Goal: Transaction & Acquisition: Purchase product/service

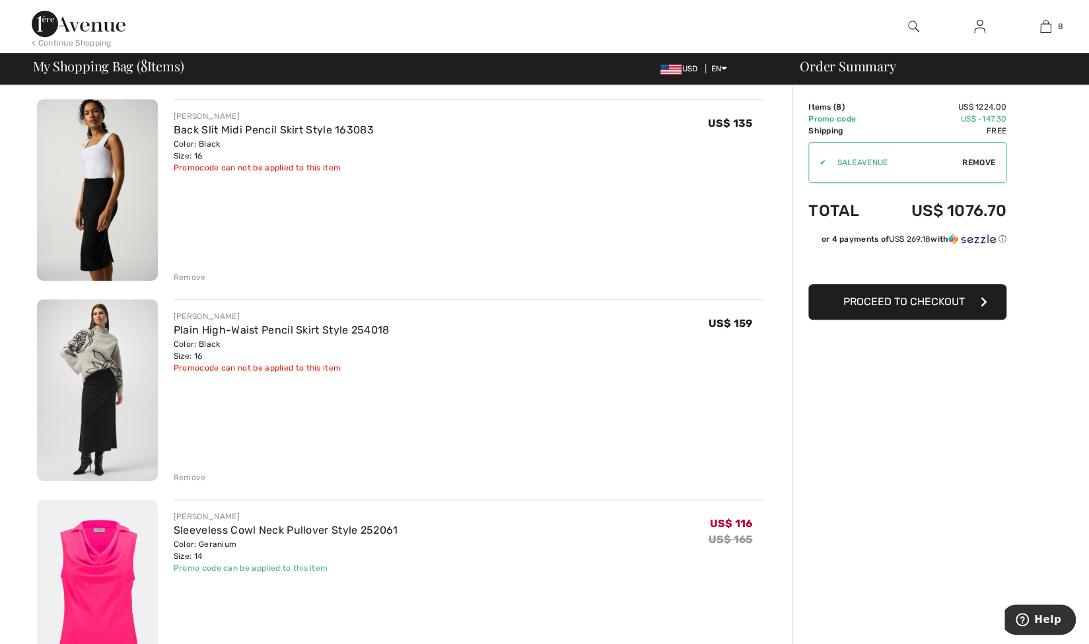
scroll to position [495, 0]
click at [196, 471] on div "Remove" at bounding box center [190, 476] width 32 height 12
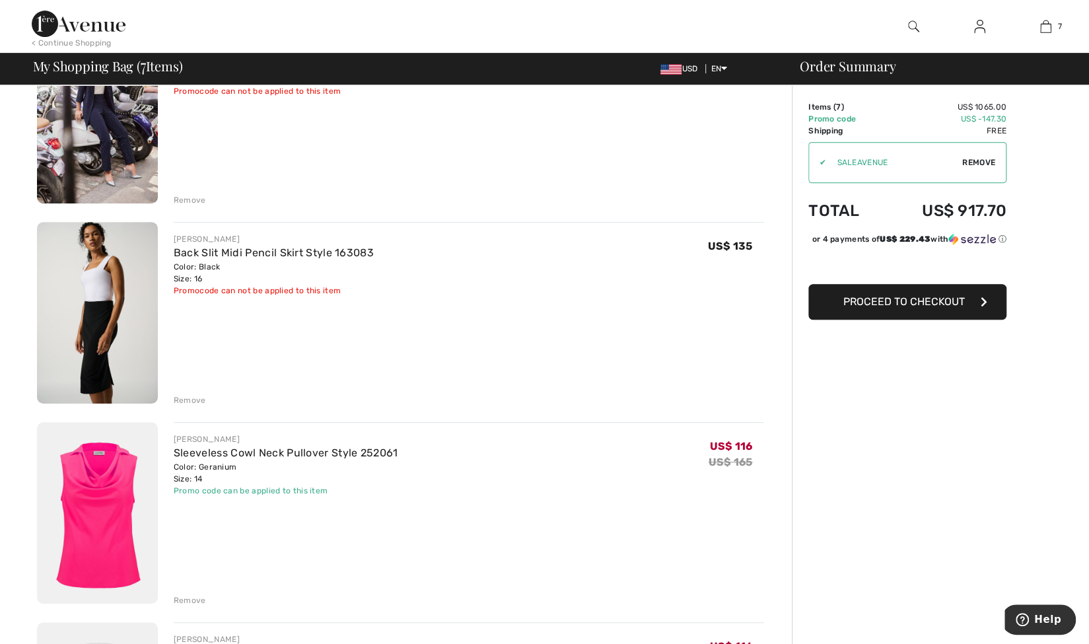
scroll to position [373, 0]
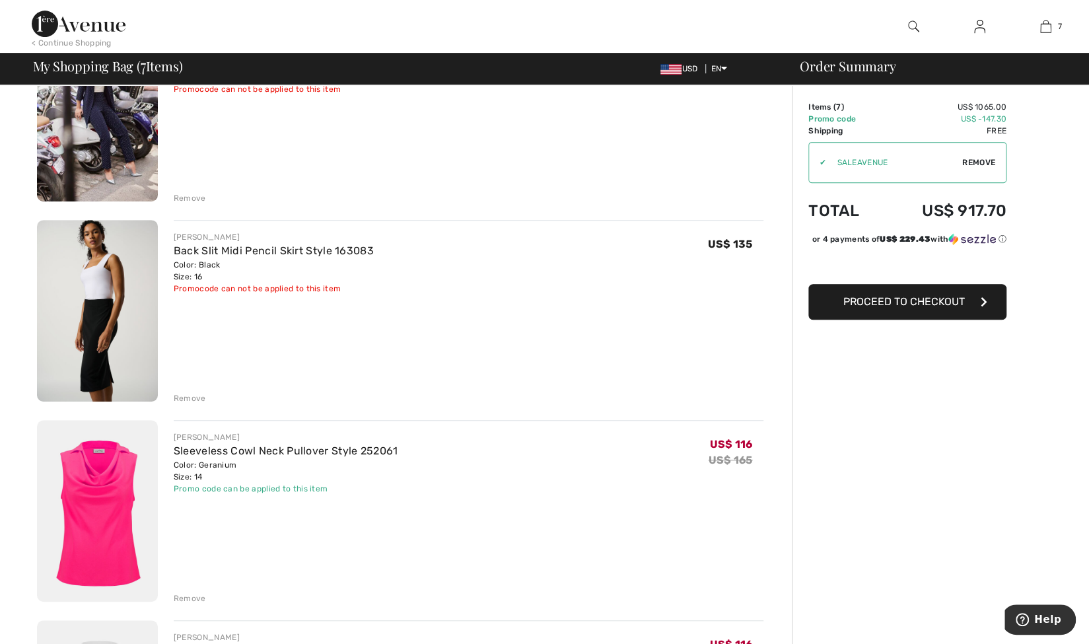
click at [189, 395] on div "Remove" at bounding box center [190, 398] width 32 height 12
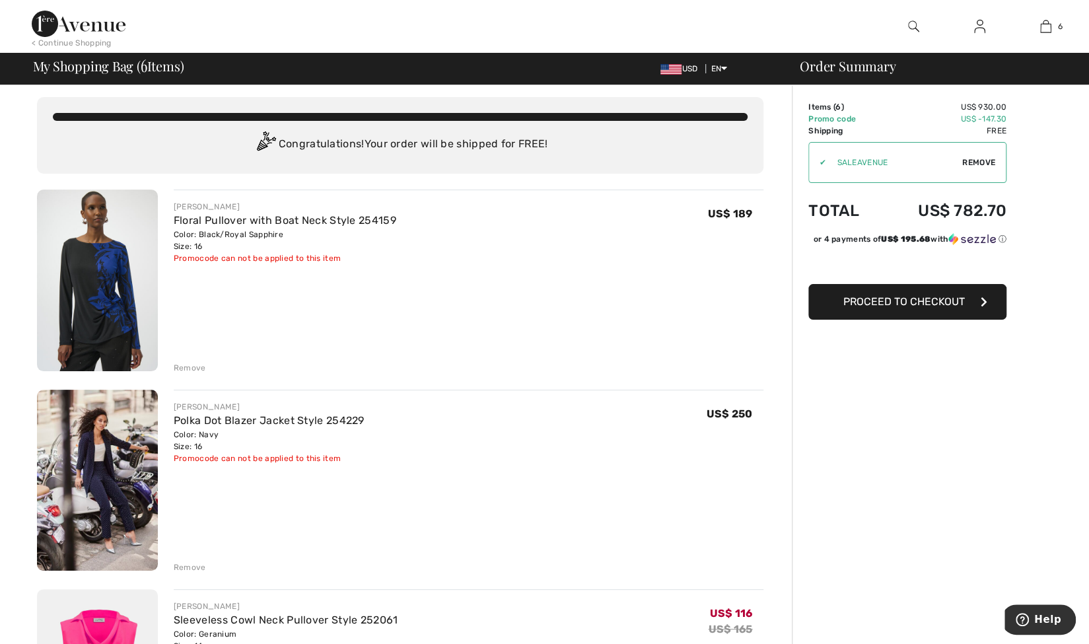
scroll to position [5, 0]
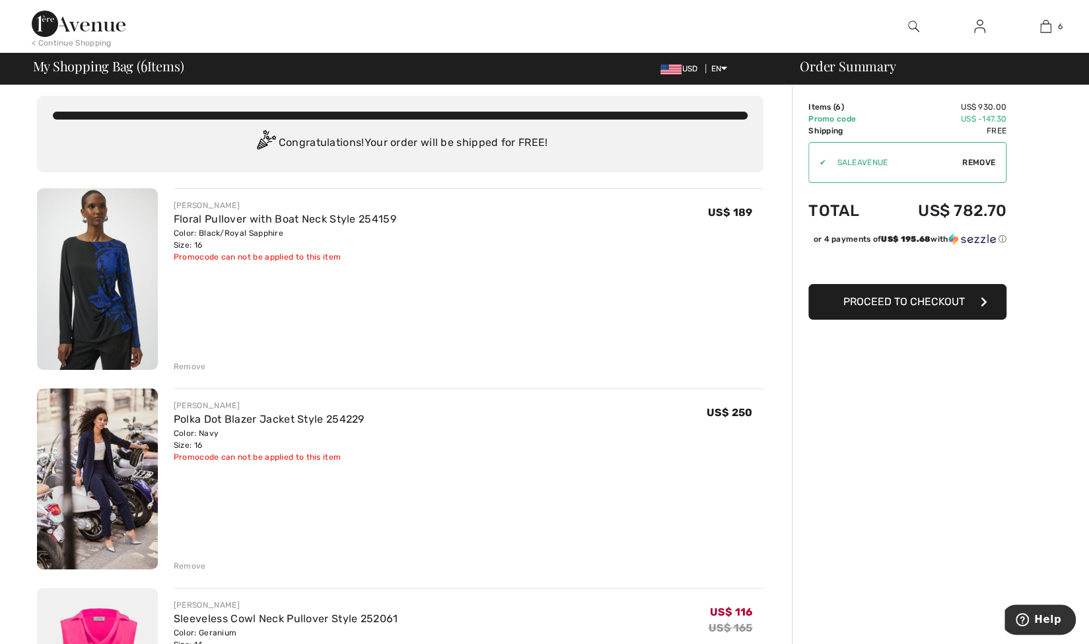
click at [898, 308] on span "Proceed to Checkout" at bounding box center [905, 301] width 122 height 13
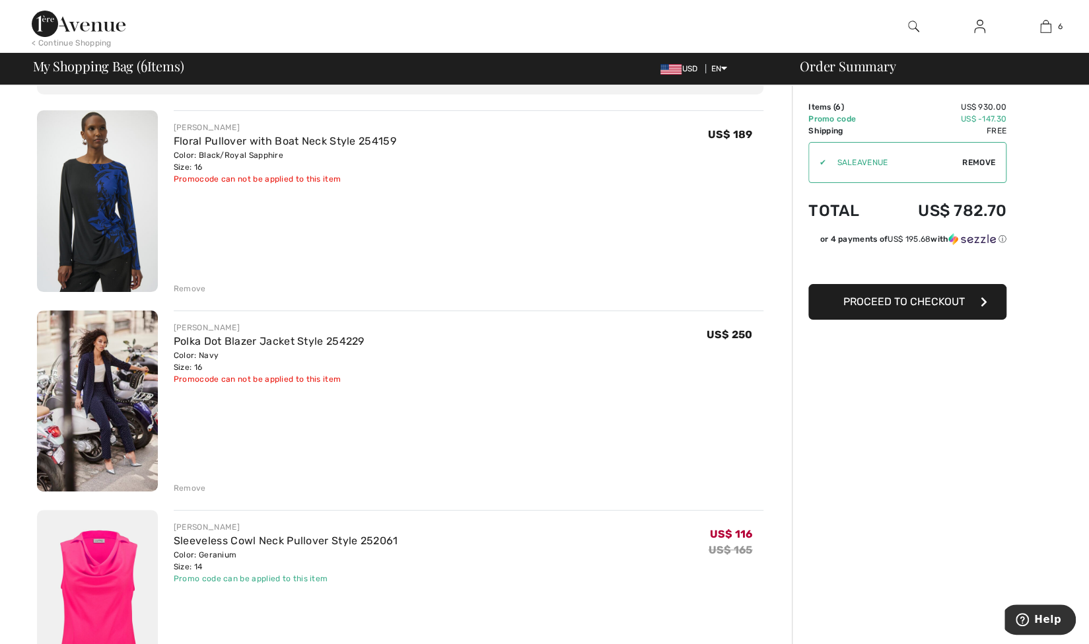
scroll to position [81, 0]
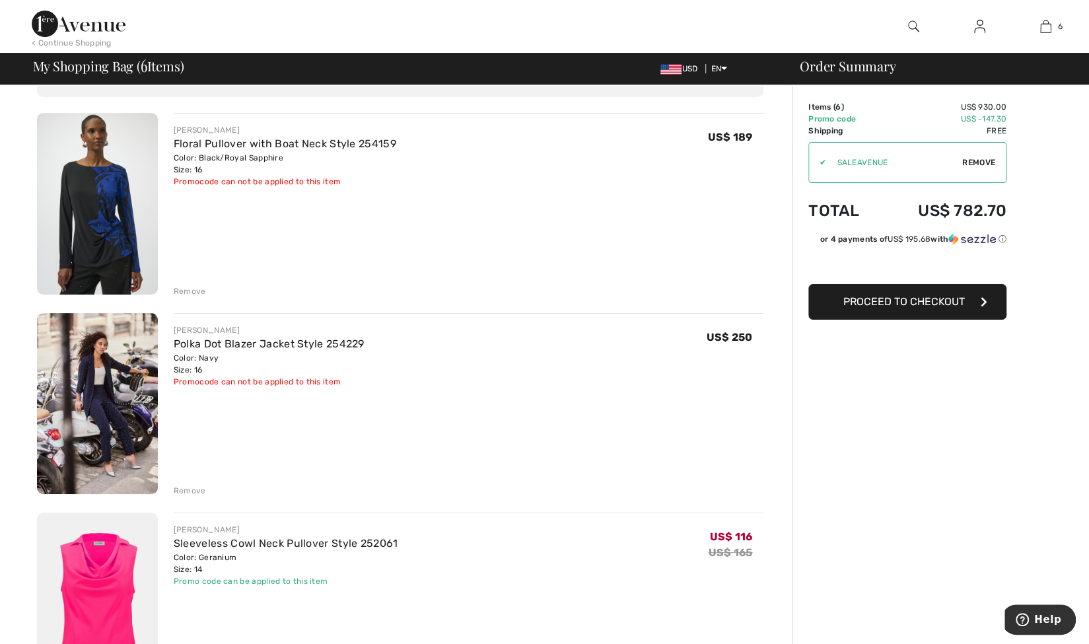
click at [186, 488] on div "Remove" at bounding box center [190, 491] width 32 height 12
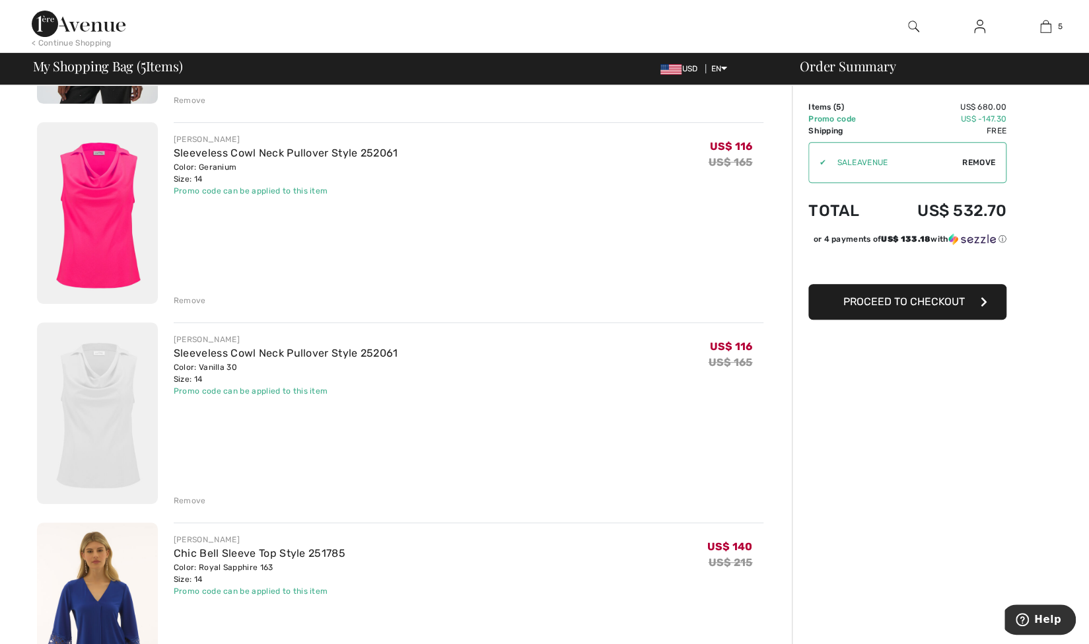
scroll to position [277, 0]
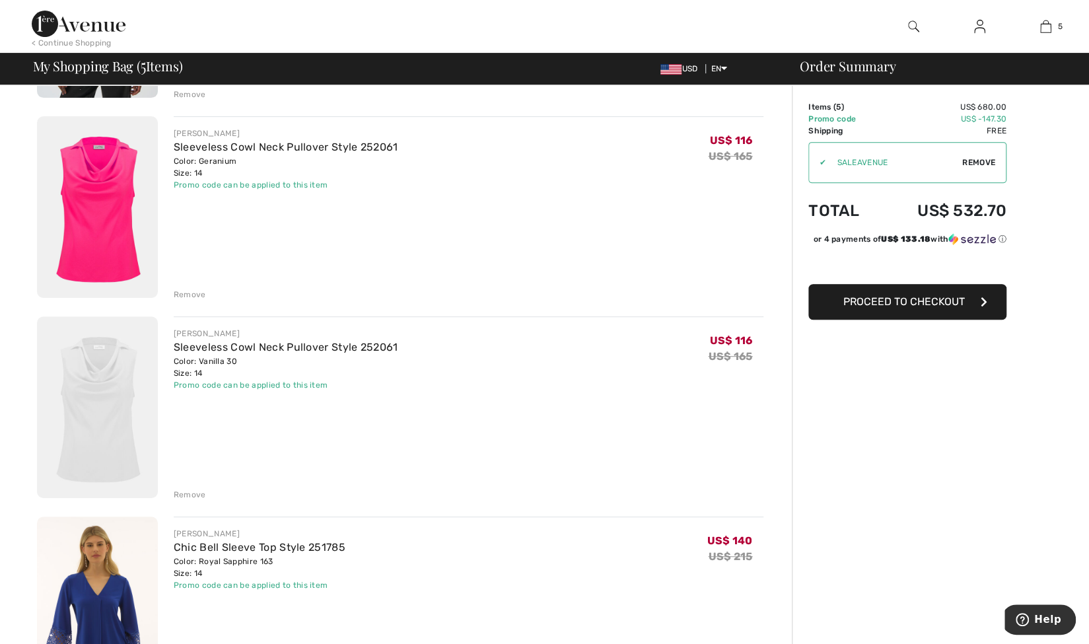
click at [200, 492] on div "Remove" at bounding box center [190, 495] width 32 height 12
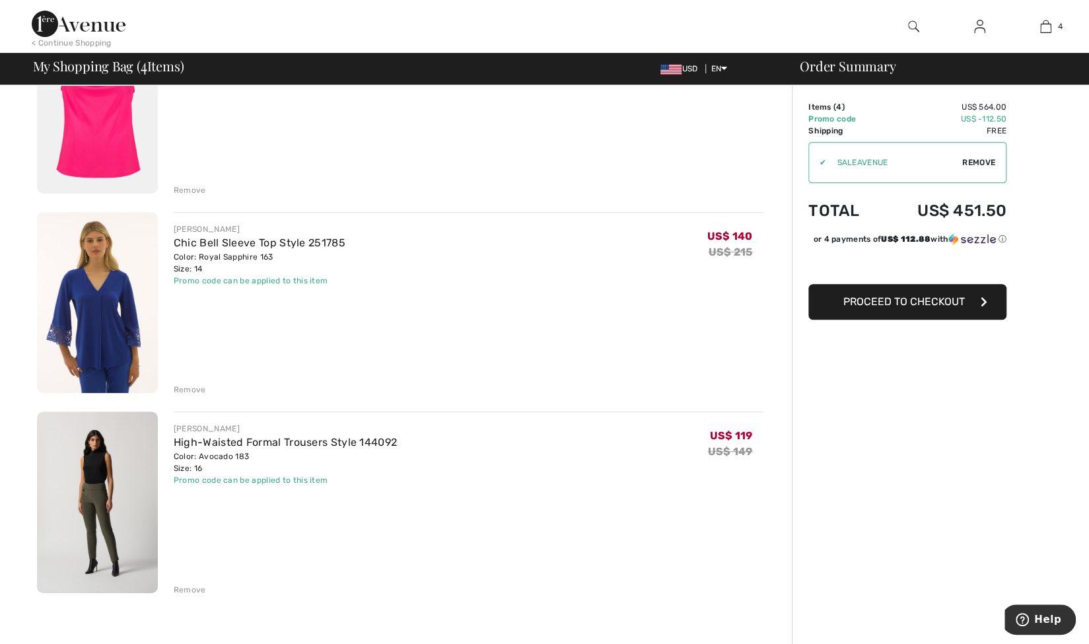
scroll to position [383, 0]
click at [177, 587] on div "Remove" at bounding box center [190, 589] width 32 height 12
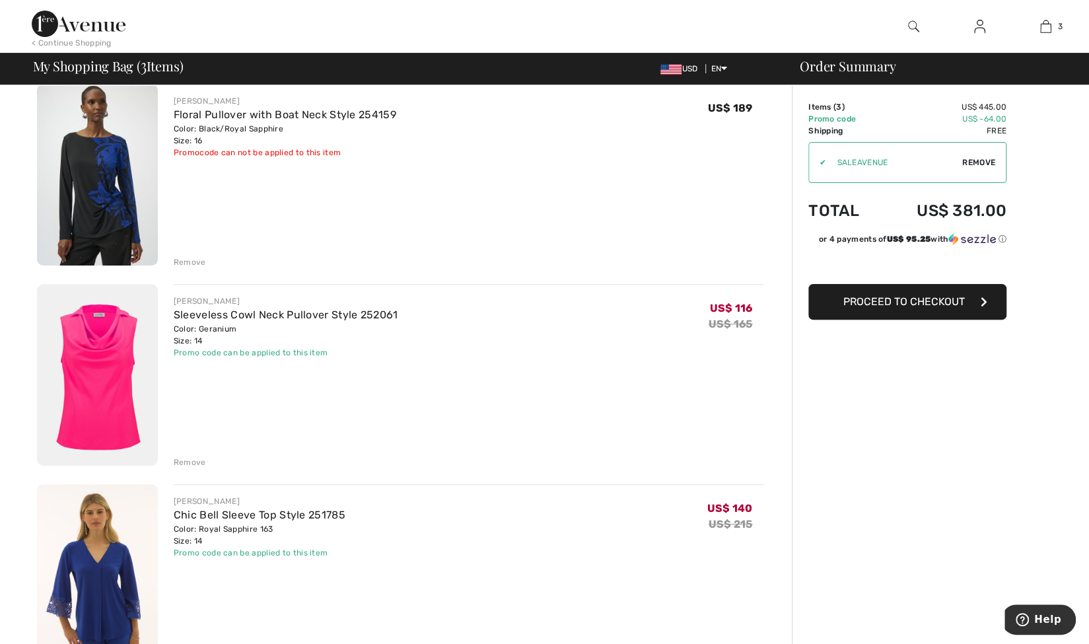
scroll to position [111, 0]
click at [893, 295] on span "Proceed to Checkout" at bounding box center [905, 301] width 122 height 13
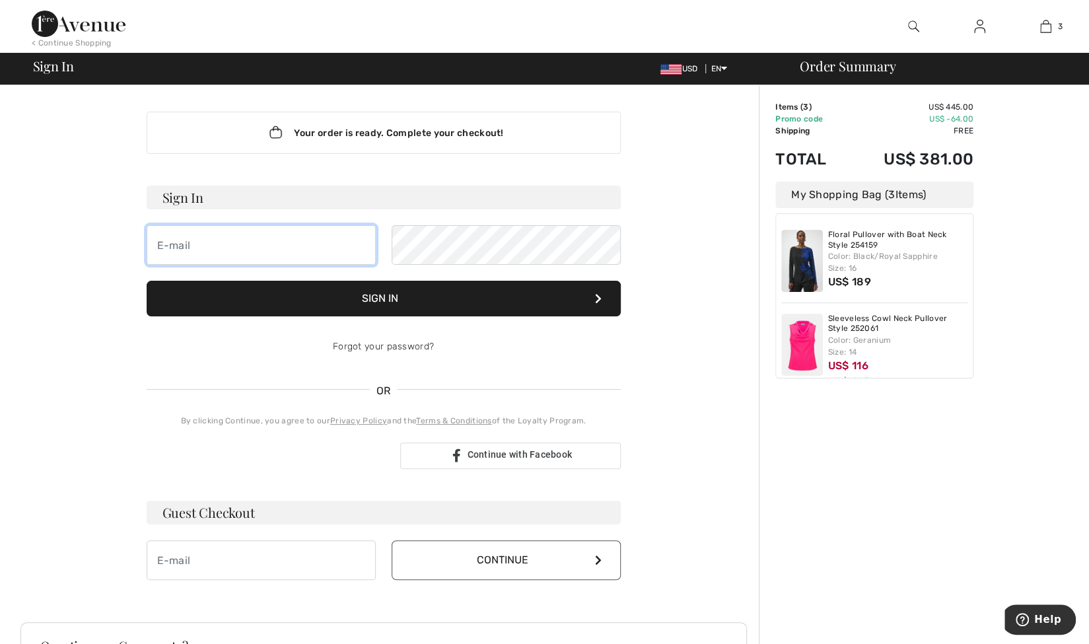
click at [159, 248] on input "email" at bounding box center [261, 245] width 229 height 40
type input "[EMAIL_ADDRESS][DOMAIN_NAME]"
click at [382, 297] on button "Sign In" at bounding box center [384, 299] width 474 height 36
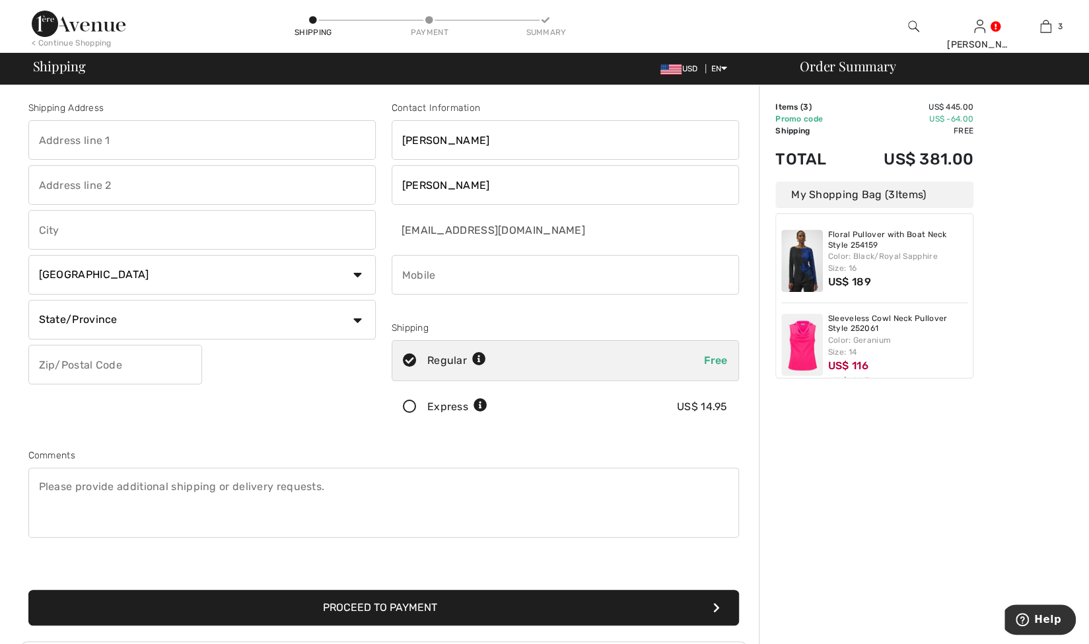
click at [33, 138] on input "text" at bounding box center [201, 140] width 347 height 40
type input "[STREET_ADDRESS]"
click at [52, 227] on input "text" at bounding box center [201, 230] width 347 height 40
type input "Belleair"
click at [361, 277] on select "Country Canada United States Afghanistan Aland Islands Albania Algeria American…" at bounding box center [201, 275] width 347 height 40
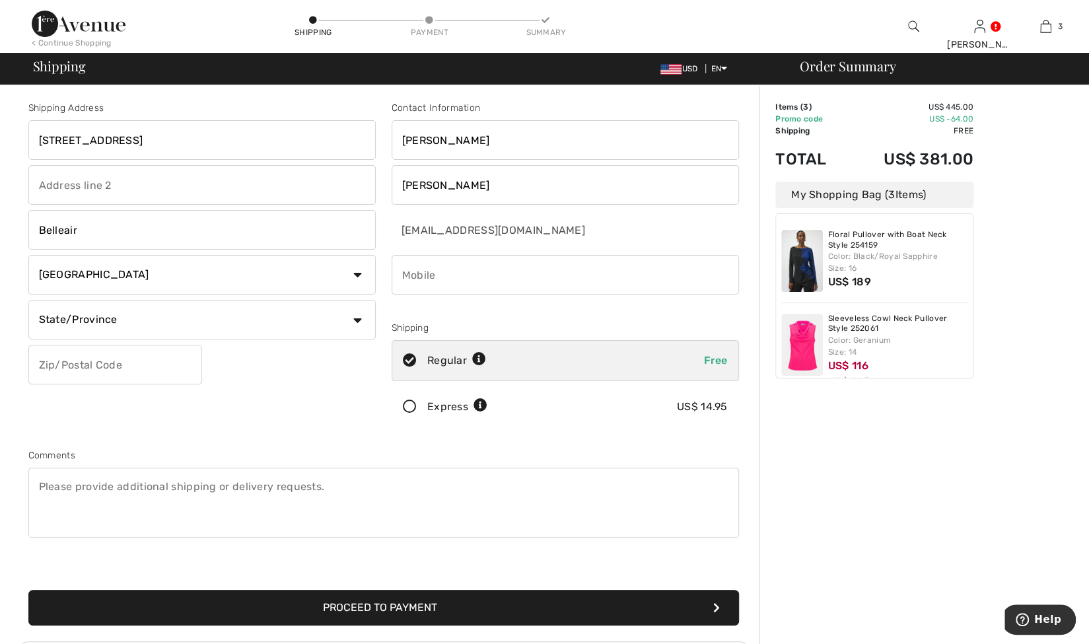
select select "US"
click at [28, 255] on select "Country Canada United States Afghanistan Aland Islands Albania Algeria American…" at bounding box center [201, 275] width 347 height 40
click at [355, 319] on select "State/Province Alabama Alaska American Samoa Arizona Arkansas California Colora…" at bounding box center [201, 320] width 347 height 40
select select "FL"
click at [28, 300] on select "State/Province Alabama Alaska American Samoa Arizona Arkansas California Colora…" at bounding box center [201, 320] width 347 height 40
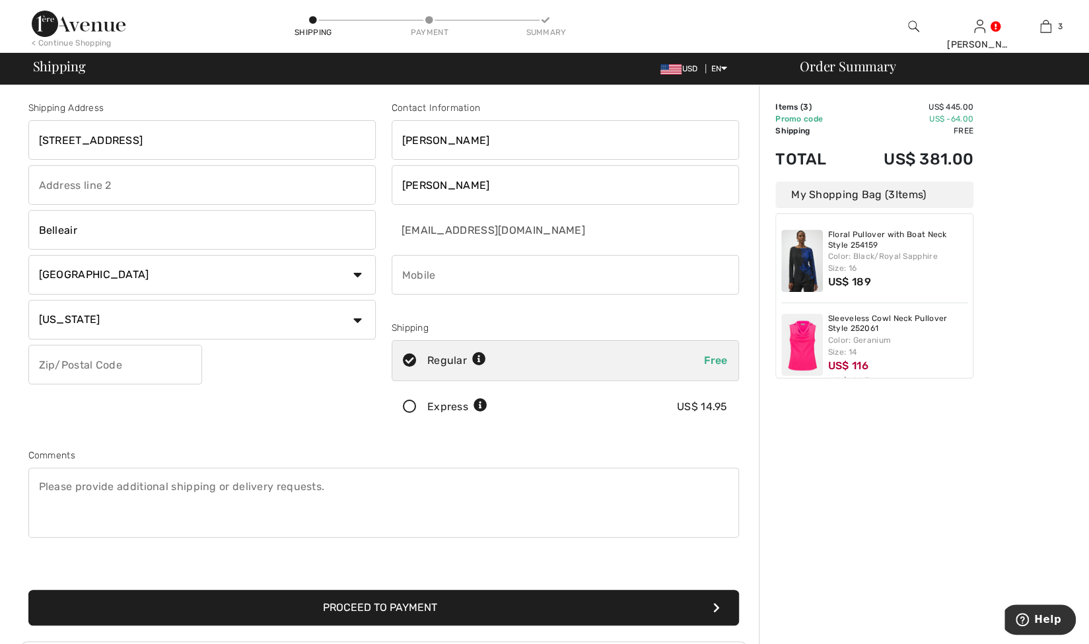
click at [37, 364] on input "text" at bounding box center [115, 365] width 174 height 40
type input "33756"
click at [408, 273] on input "phone" at bounding box center [565, 275] width 347 height 40
type input "7138069366"
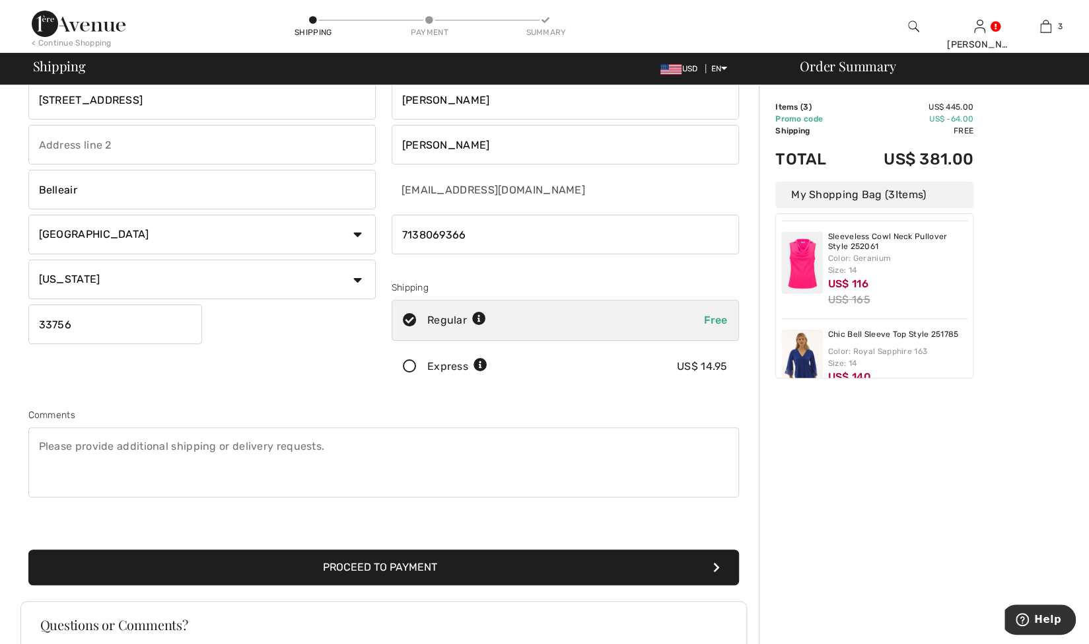
scroll to position [118, 0]
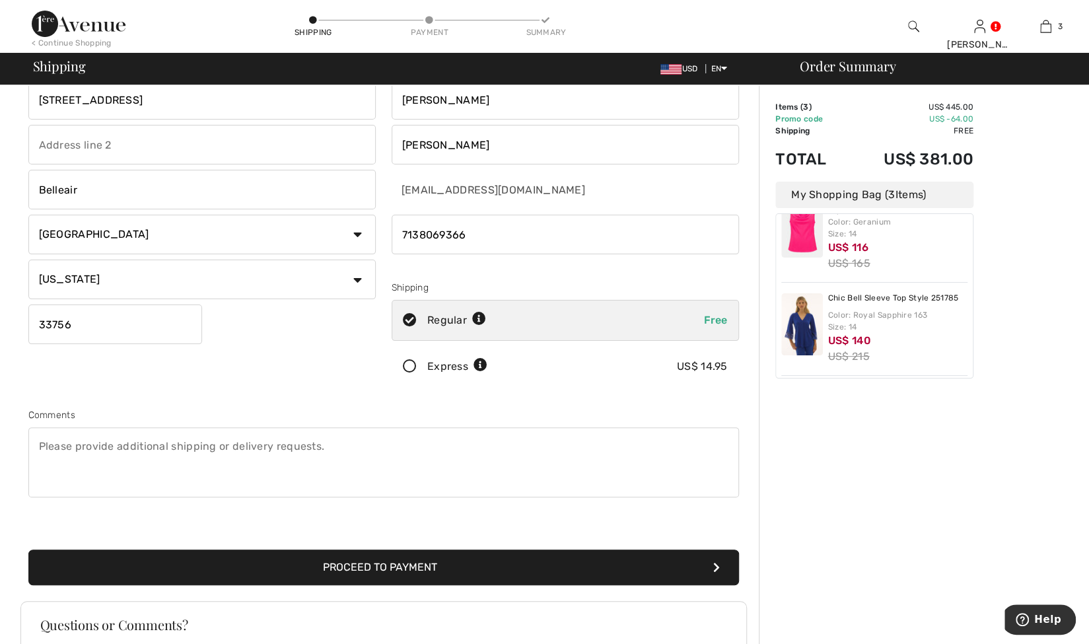
click at [368, 567] on button "Proceed to Payment" at bounding box center [383, 568] width 711 height 36
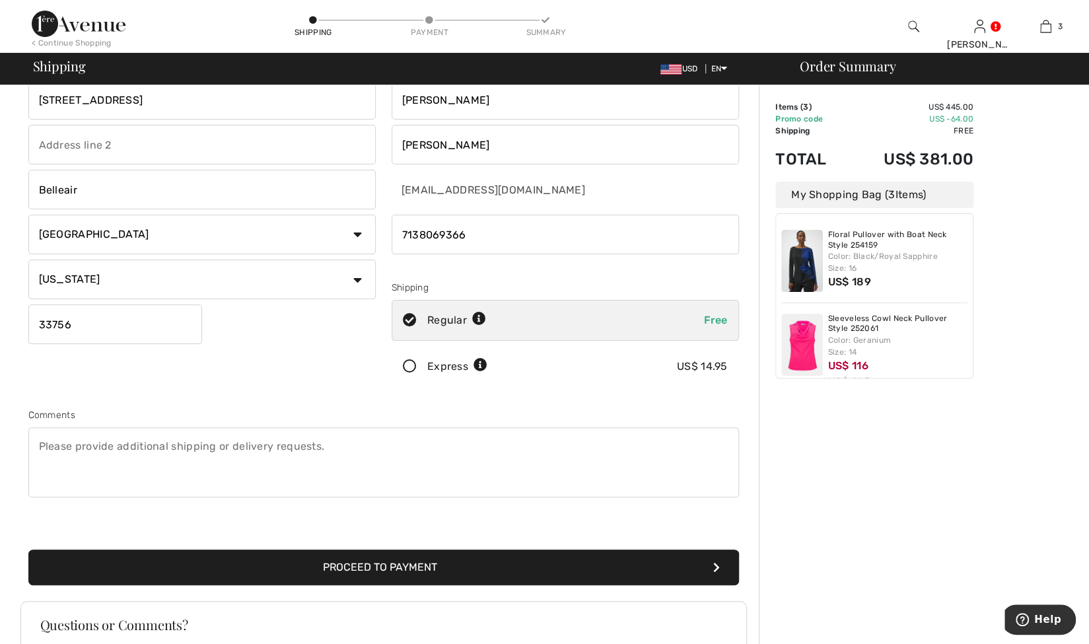
click at [409, 364] on icon at bounding box center [409, 367] width 35 height 14
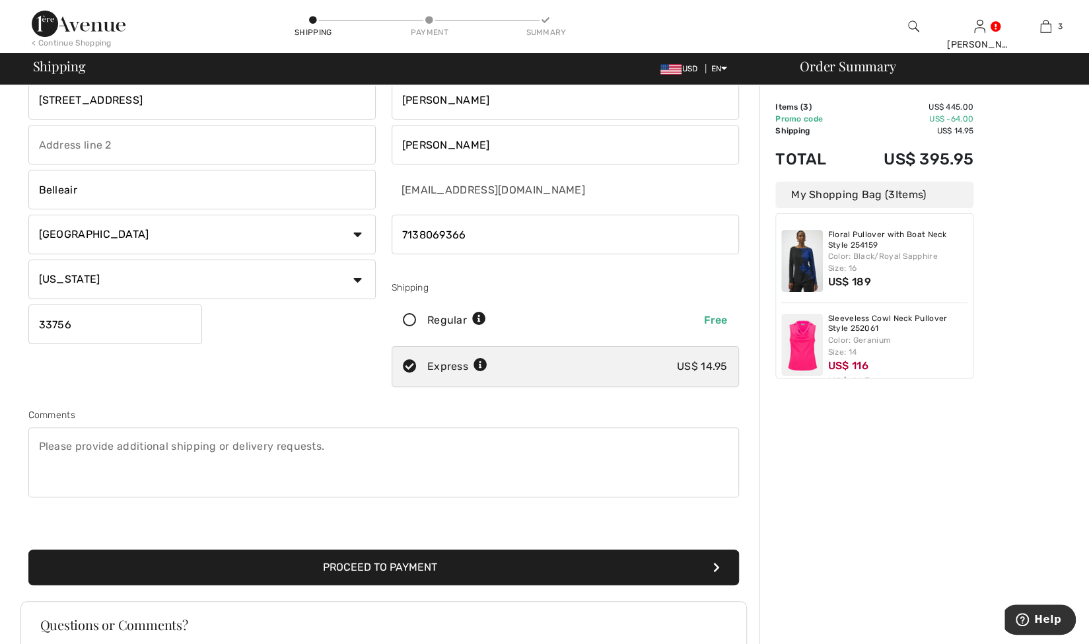
click at [354, 559] on button "Proceed to Payment" at bounding box center [383, 568] width 711 height 36
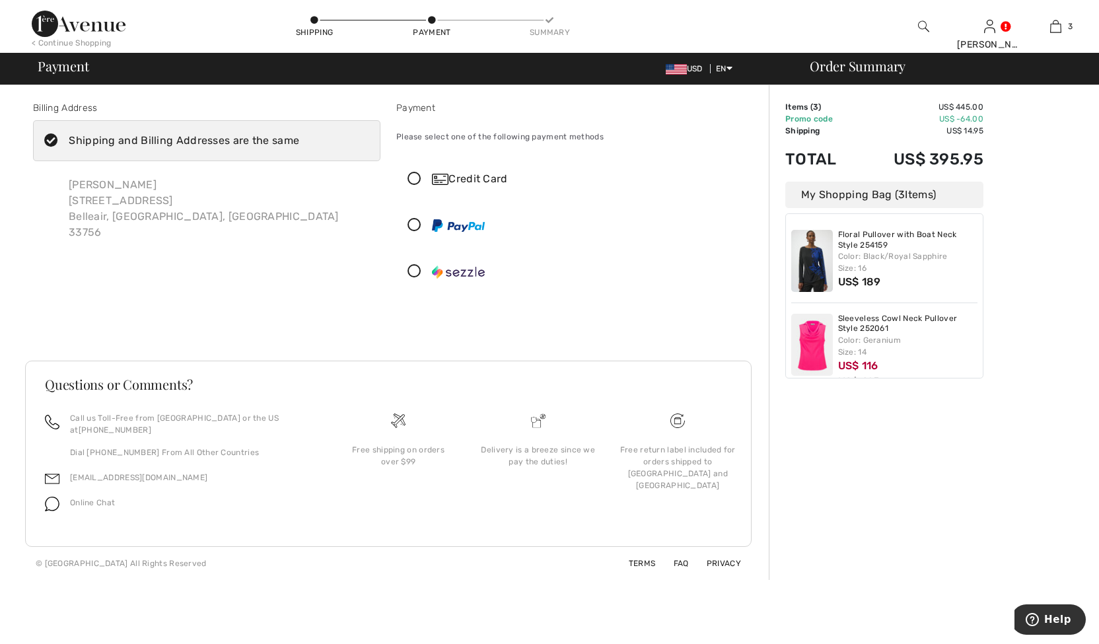
click at [416, 182] on icon at bounding box center [414, 179] width 35 height 14
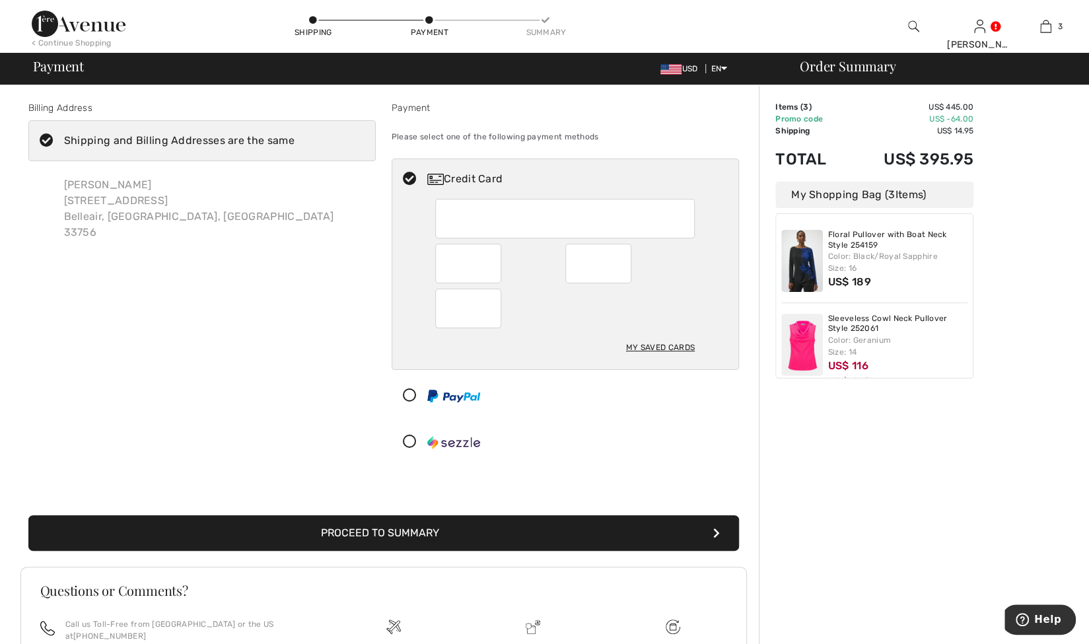
click at [412, 528] on button "Proceed to Summary" at bounding box center [383, 533] width 711 height 36
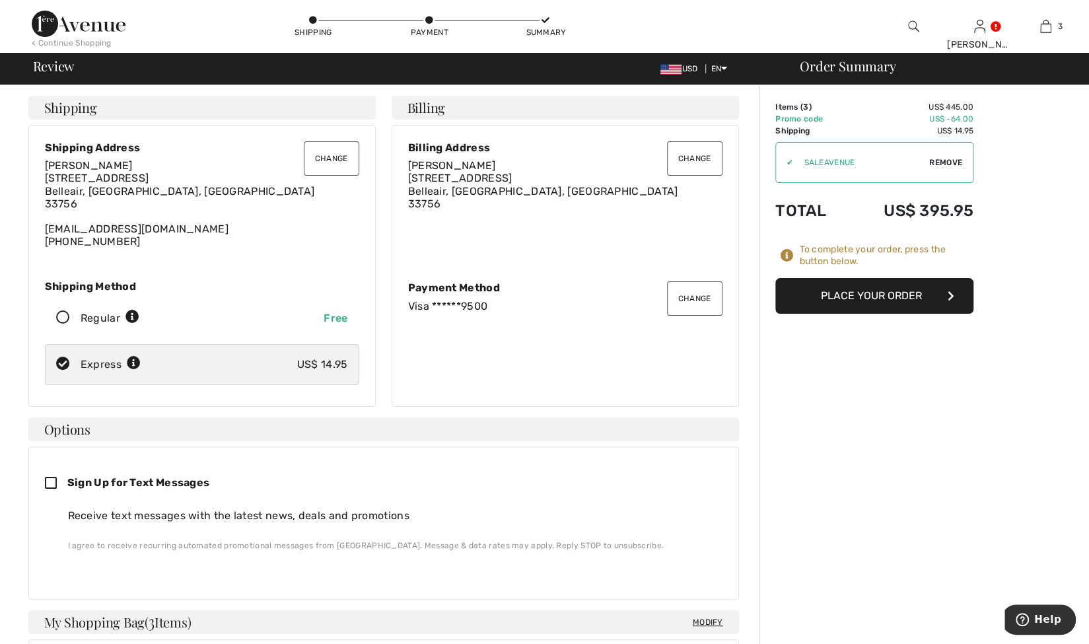
click at [844, 292] on button "Place Your Order" at bounding box center [875, 296] width 198 height 36
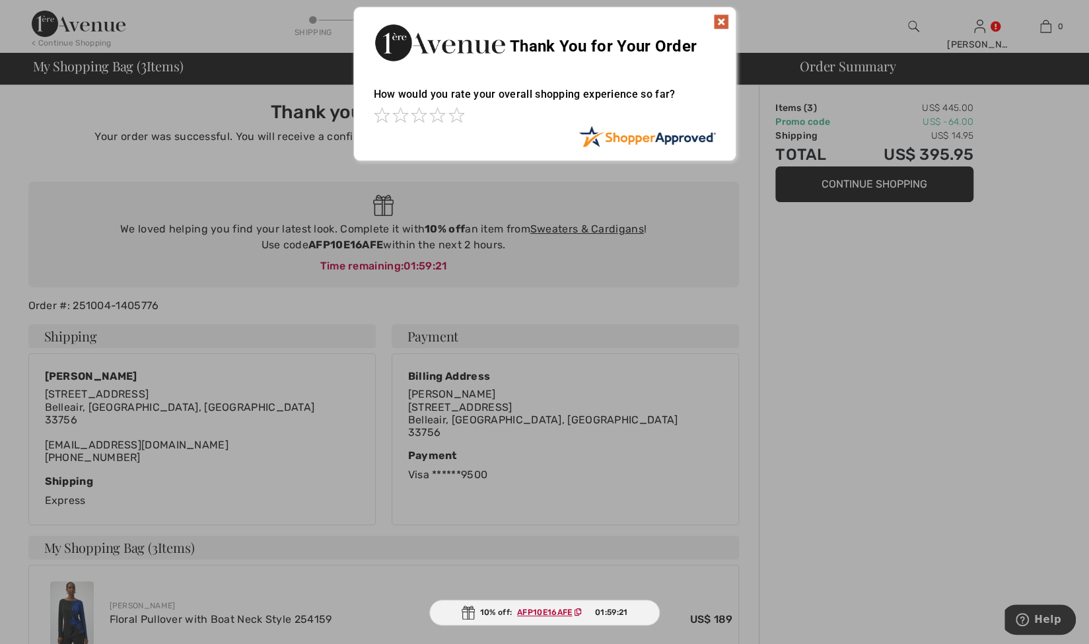
click at [723, 20] on img at bounding box center [721, 22] width 16 height 16
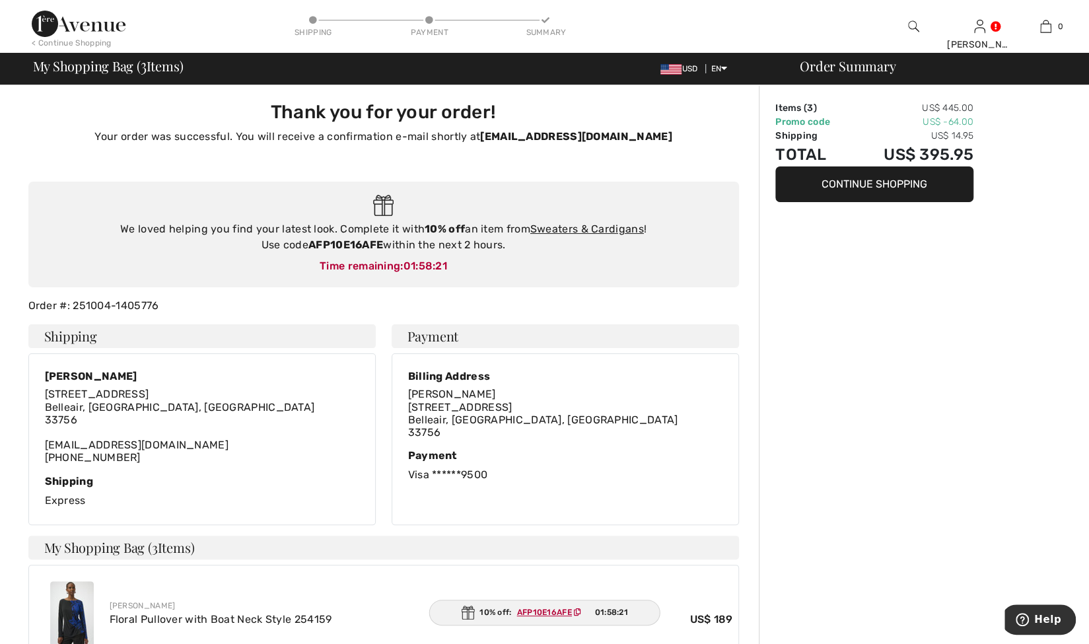
click at [869, 180] on button "Continue Shopping" at bounding box center [875, 184] width 198 height 36
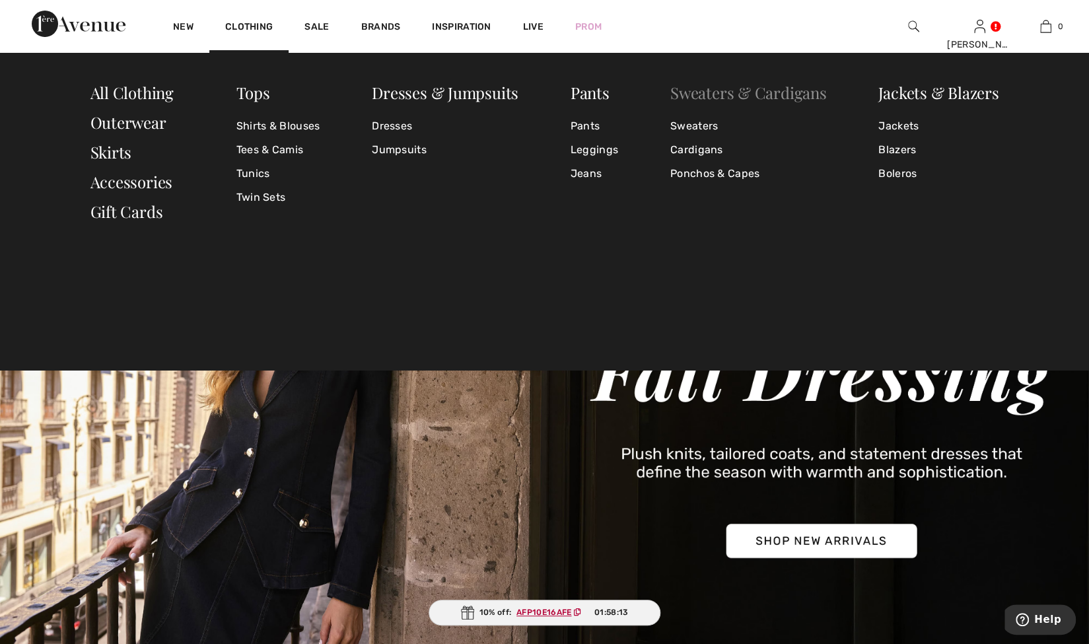
click at [696, 91] on link "Sweaters & Cardigans" at bounding box center [749, 92] width 157 height 21
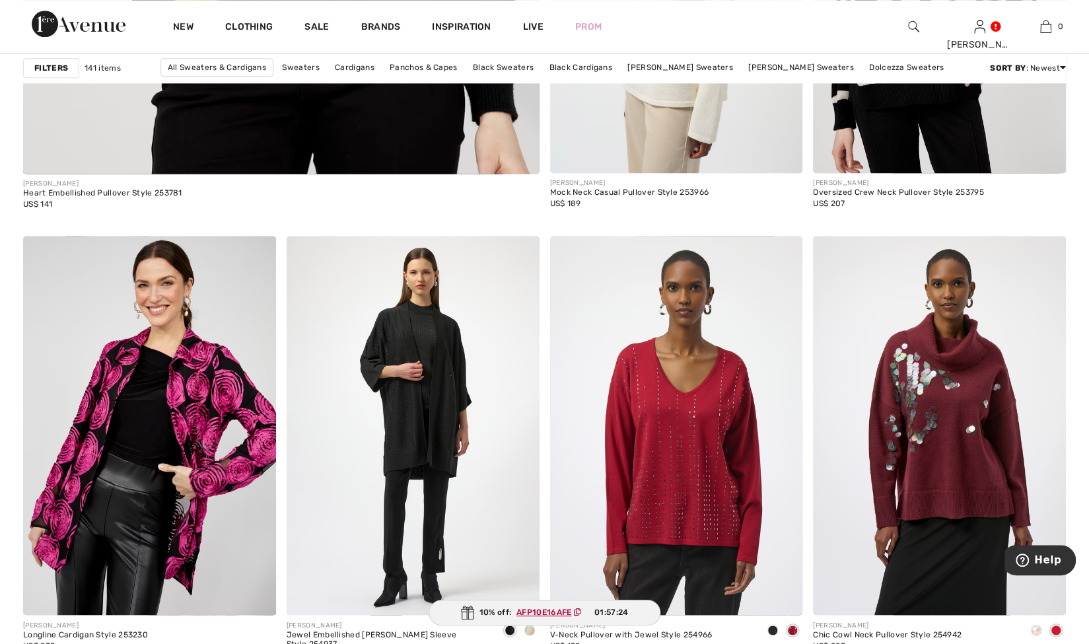
scroll to position [4391, 0]
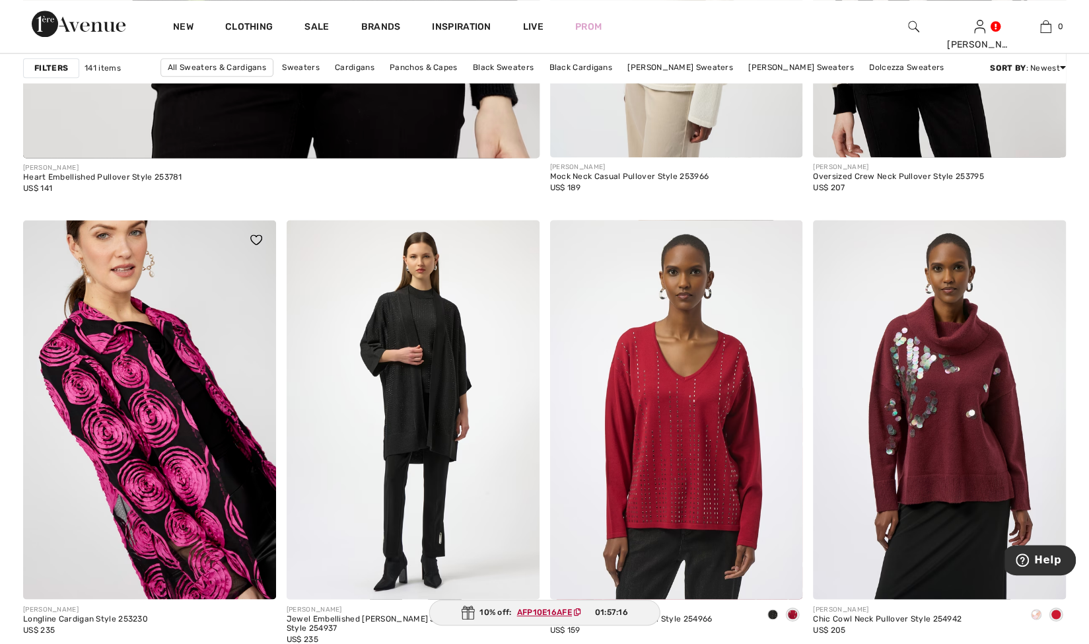
click at [161, 377] on img at bounding box center [149, 409] width 253 height 379
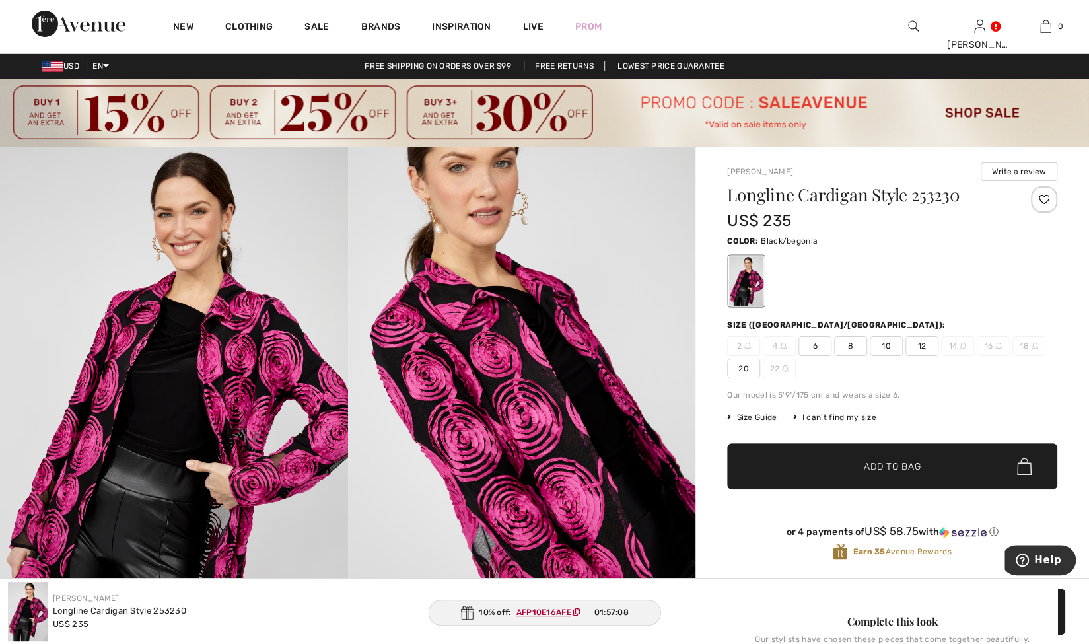
click at [501, 379] on img at bounding box center [522, 408] width 348 height 522
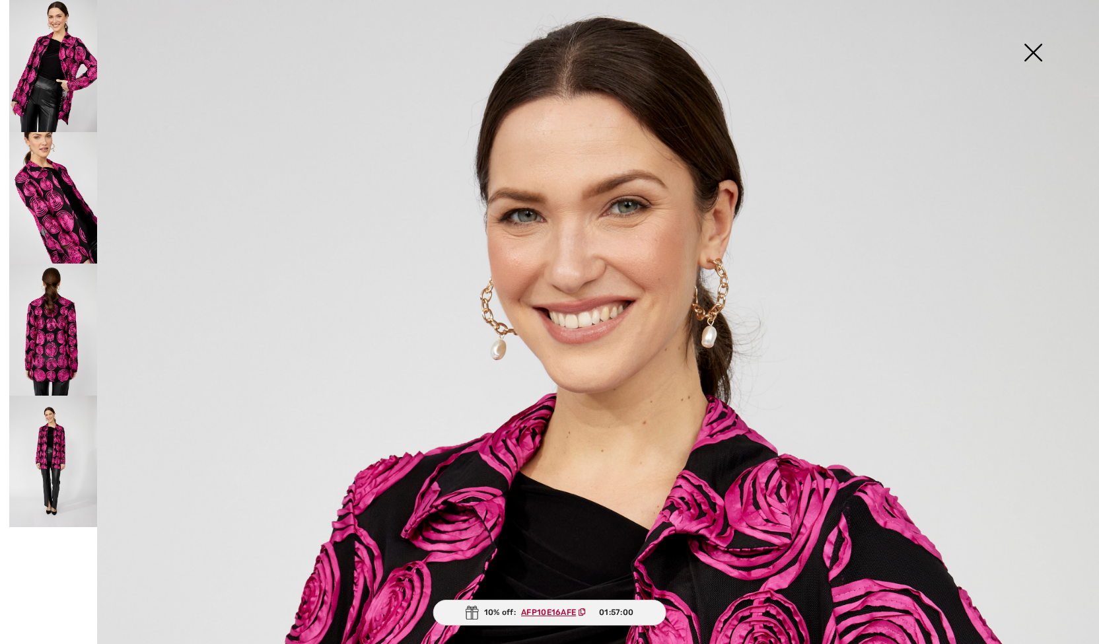
click at [1039, 42] on img at bounding box center [1033, 54] width 66 height 68
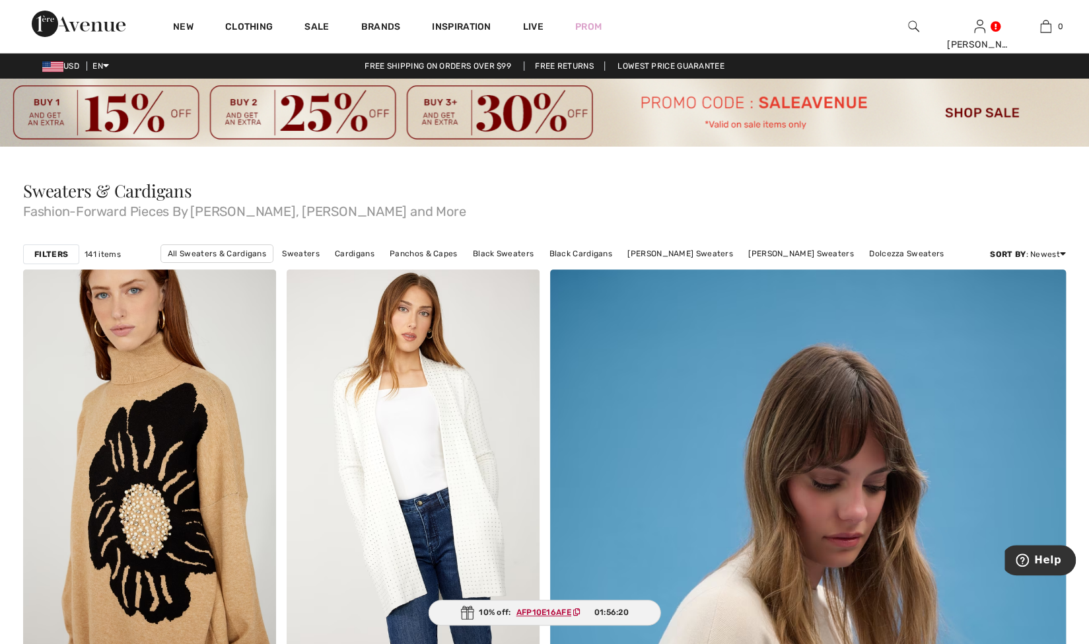
click at [64, 254] on strong "Filters" at bounding box center [51, 254] width 34 height 12
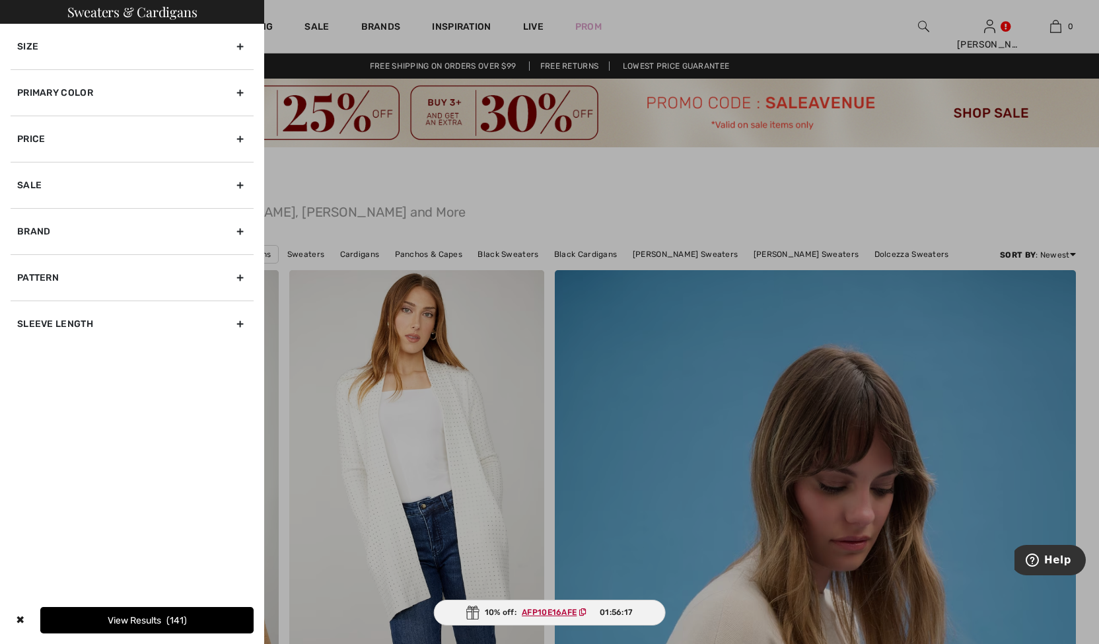
click at [238, 43] on div "Size" at bounding box center [132, 47] width 243 height 46
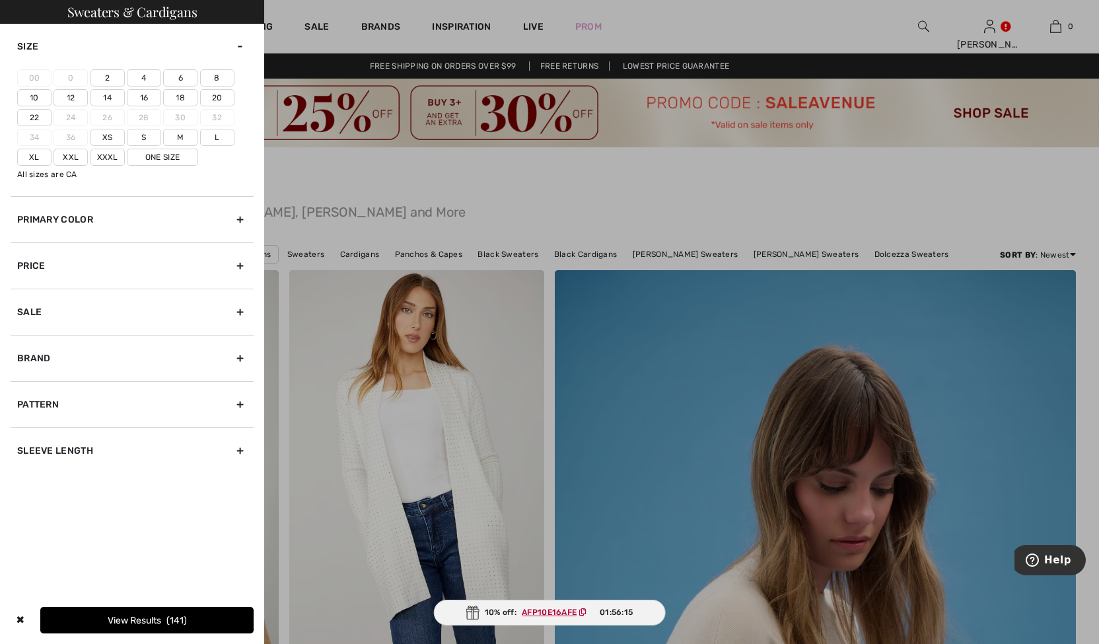
click at [143, 95] on label "16" at bounding box center [144, 97] width 34 height 17
click at [0, 0] on input"] "16" at bounding box center [0, 0] width 0 height 0
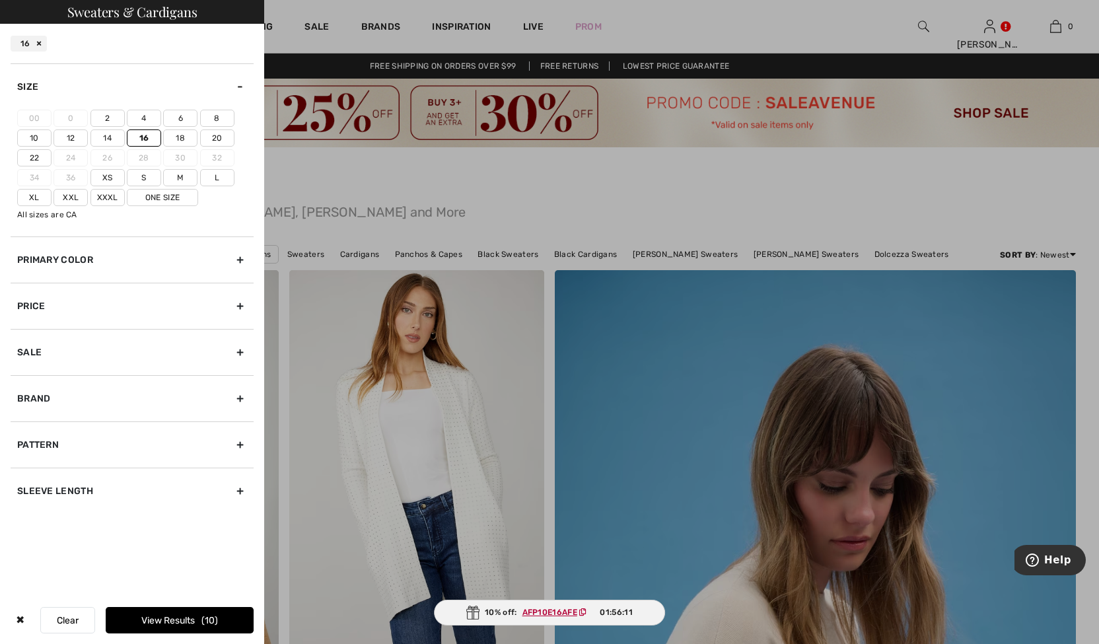
click at [36, 198] on label "Xl" at bounding box center [34, 197] width 34 height 17
click at [0, 0] on input"] "Xl" at bounding box center [0, 0] width 0 height 0
click at [154, 620] on button "View Results 84" at bounding box center [180, 620] width 148 height 26
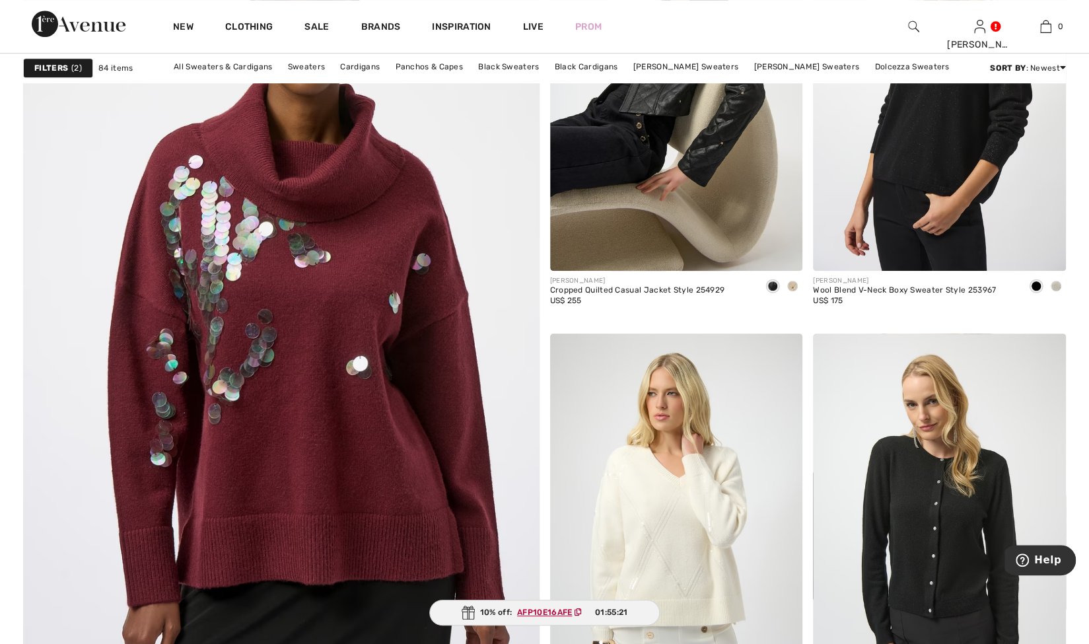
scroll to position [3830, 0]
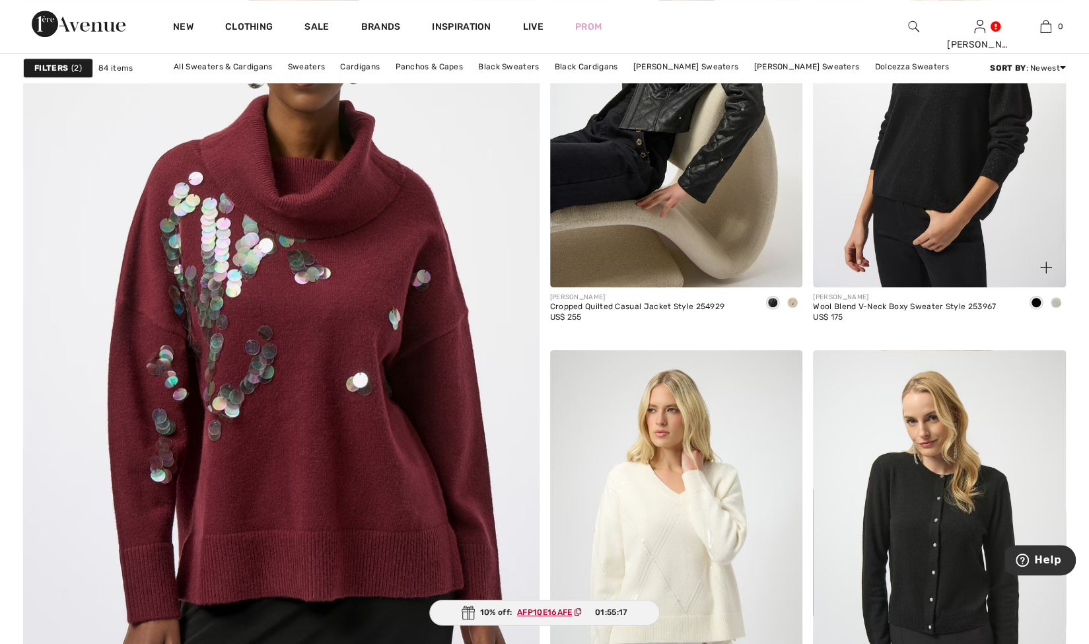
click at [1060, 301] on span at bounding box center [1056, 302] width 11 height 11
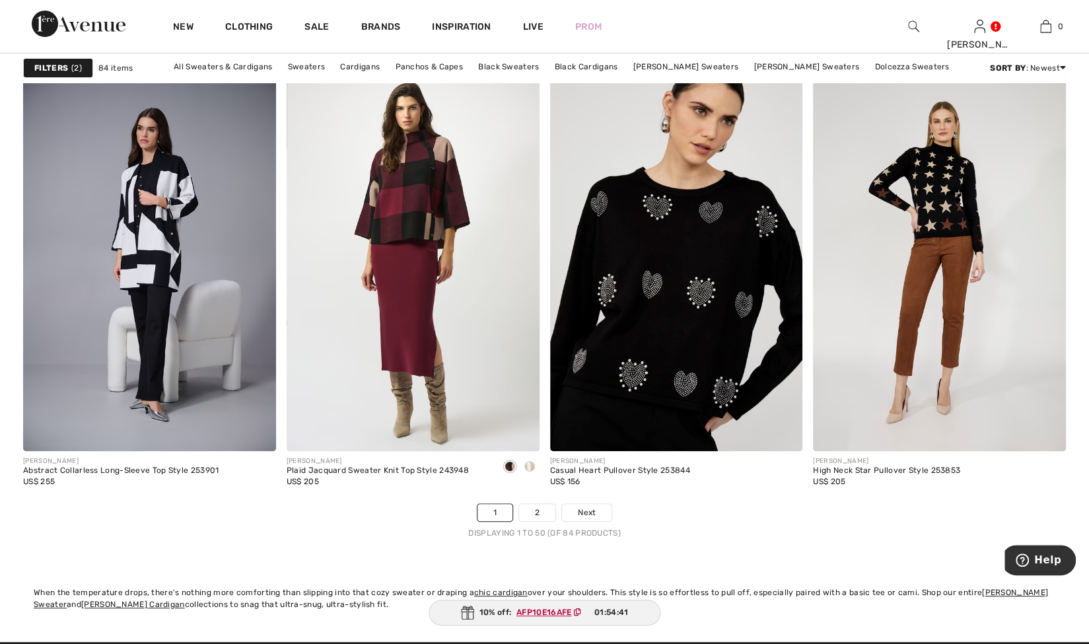
scroll to position [6534, 0]
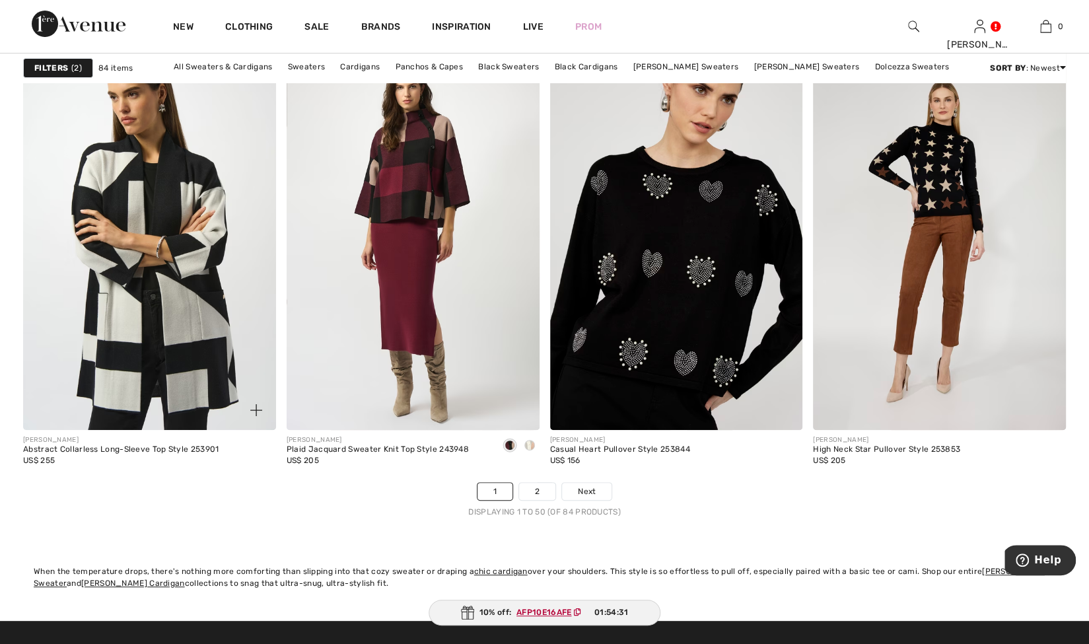
click at [175, 254] on img at bounding box center [149, 240] width 253 height 379
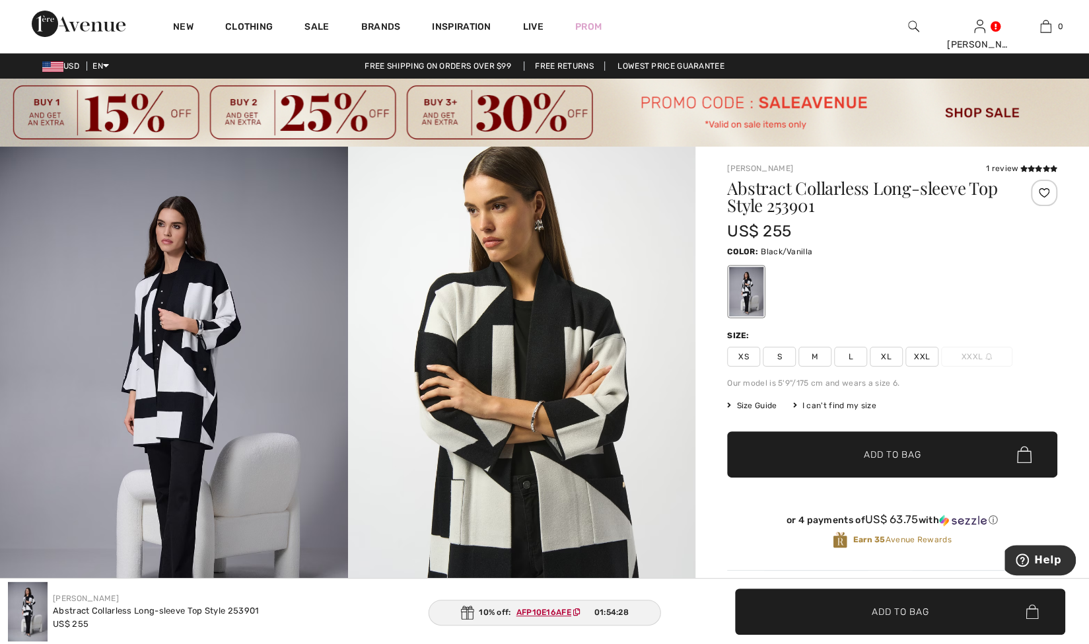
click at [201, 355] on img at bounding box center [174, 408] width 348 height 522
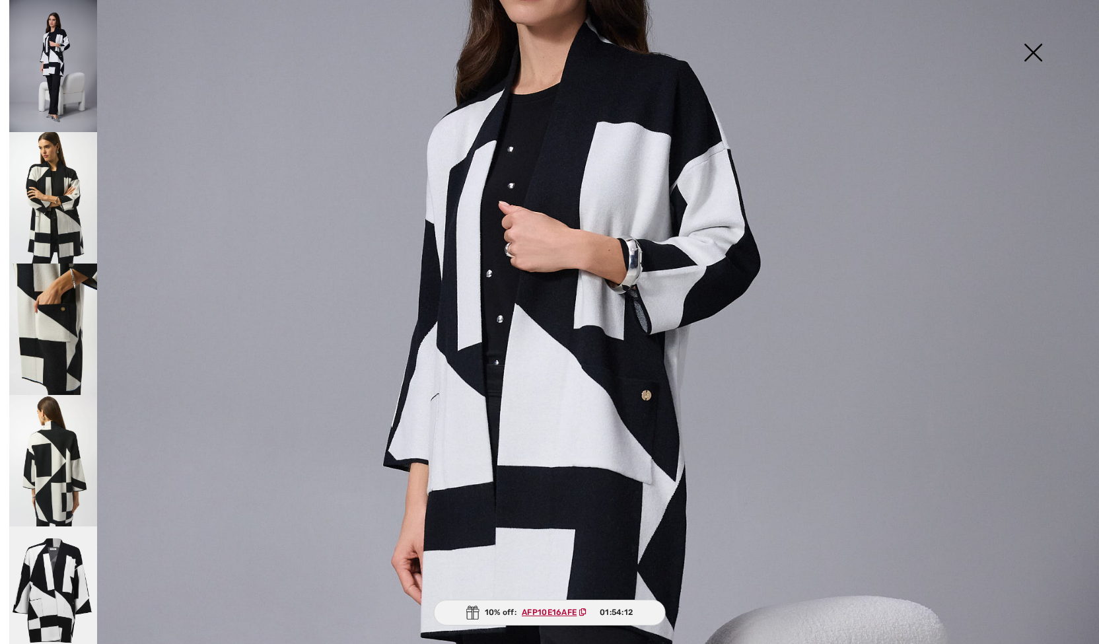
scroll to position [293, 0]
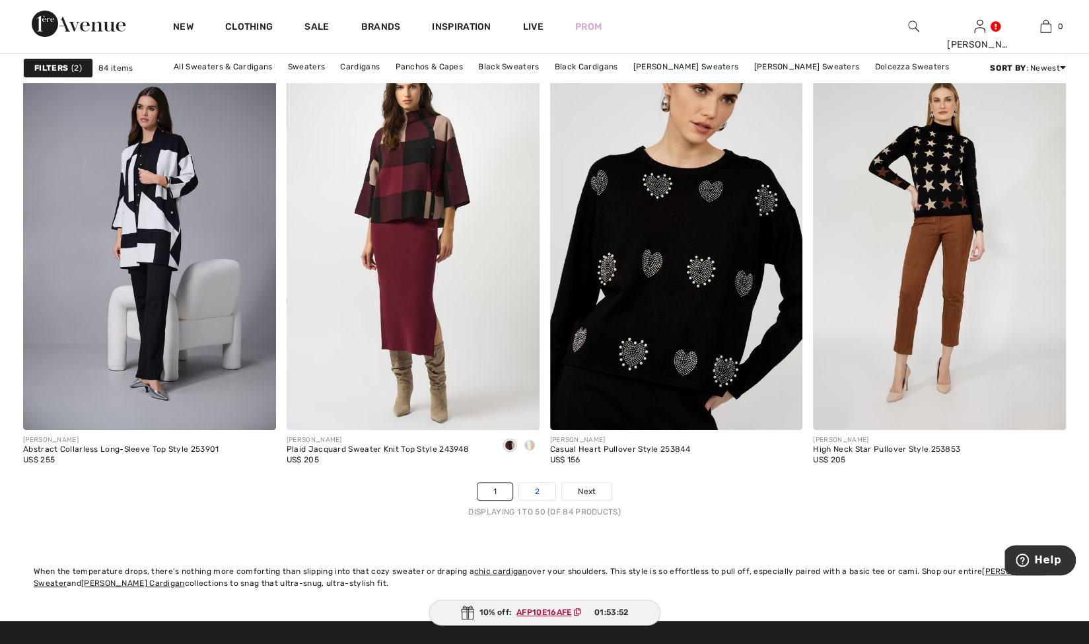
click at [546, 488] on link "2" at bounding box center [537, 491] width 36 height 17
